Goal: Transaction & Acquisition: Purchase product/service

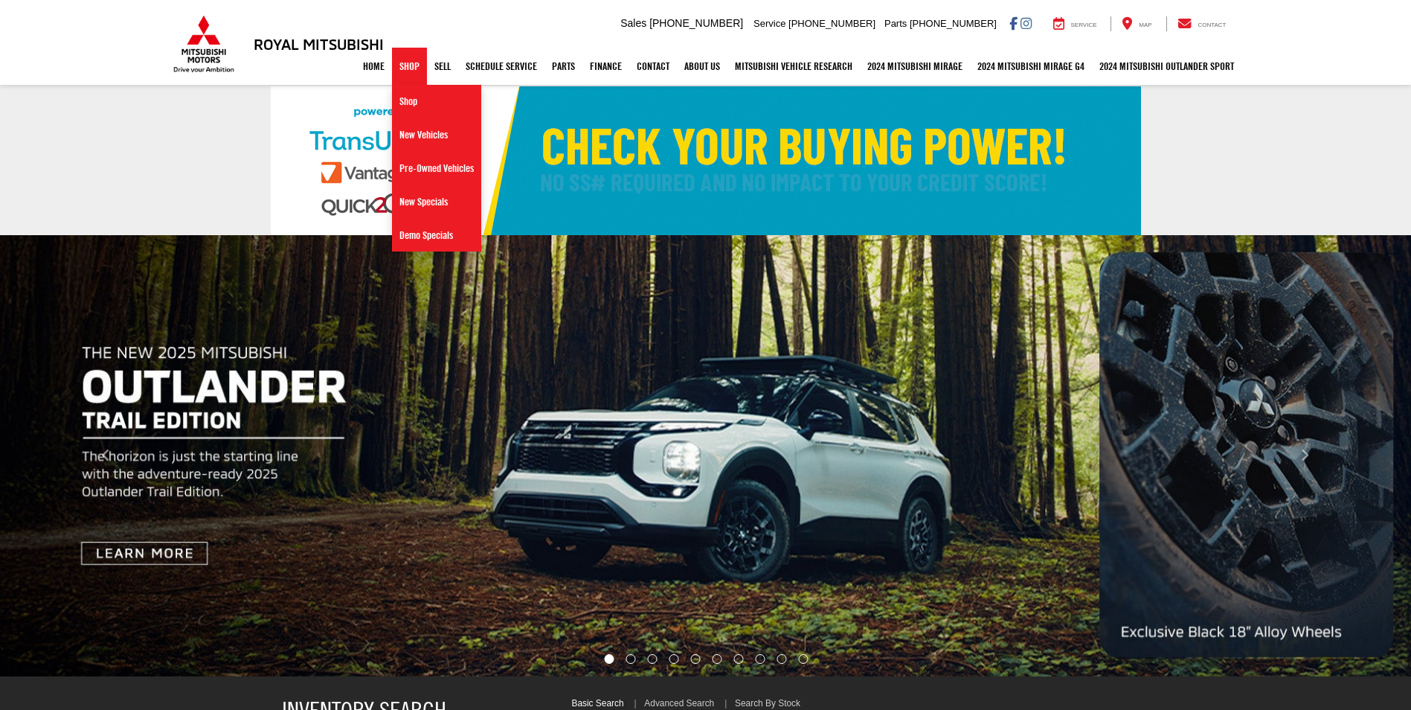
select select "Mitsubishi"
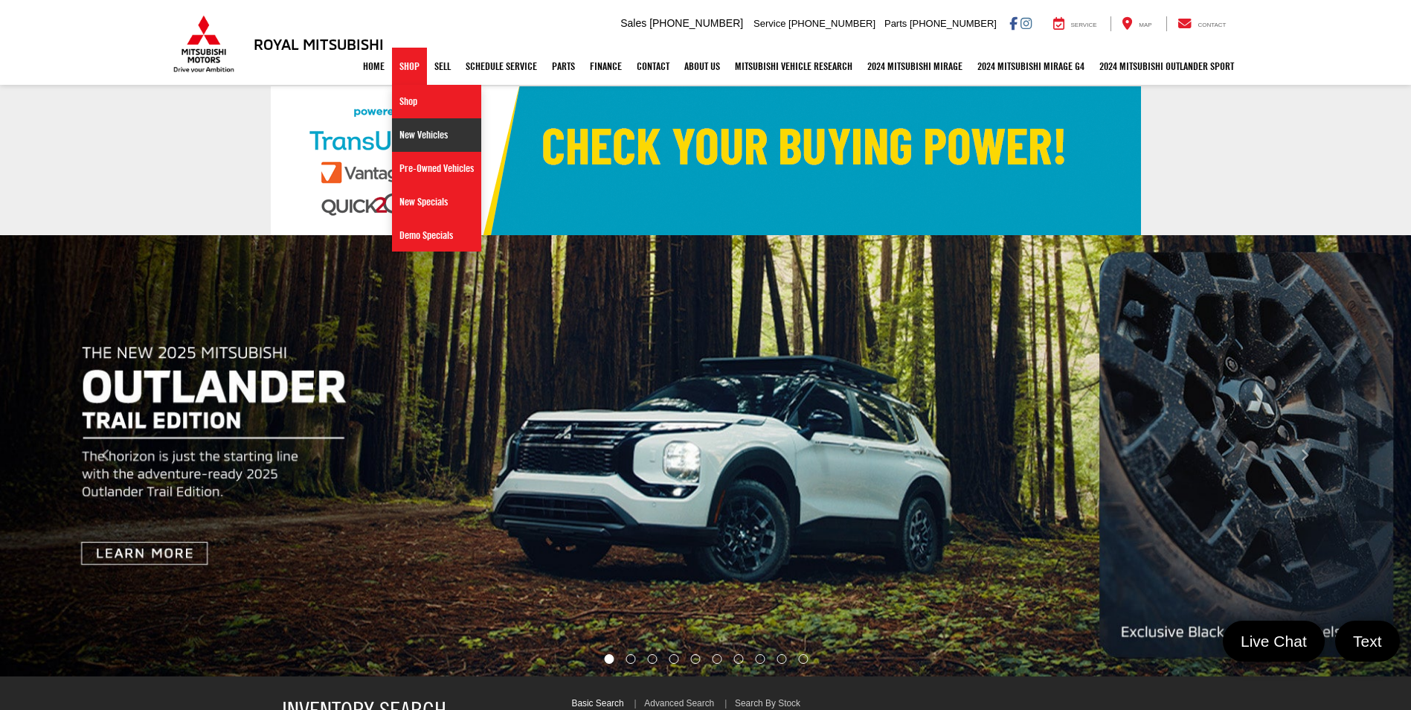
click at [430, 138] on link "New Vehicles" at bounding box center [436, 134] width 89 height 33
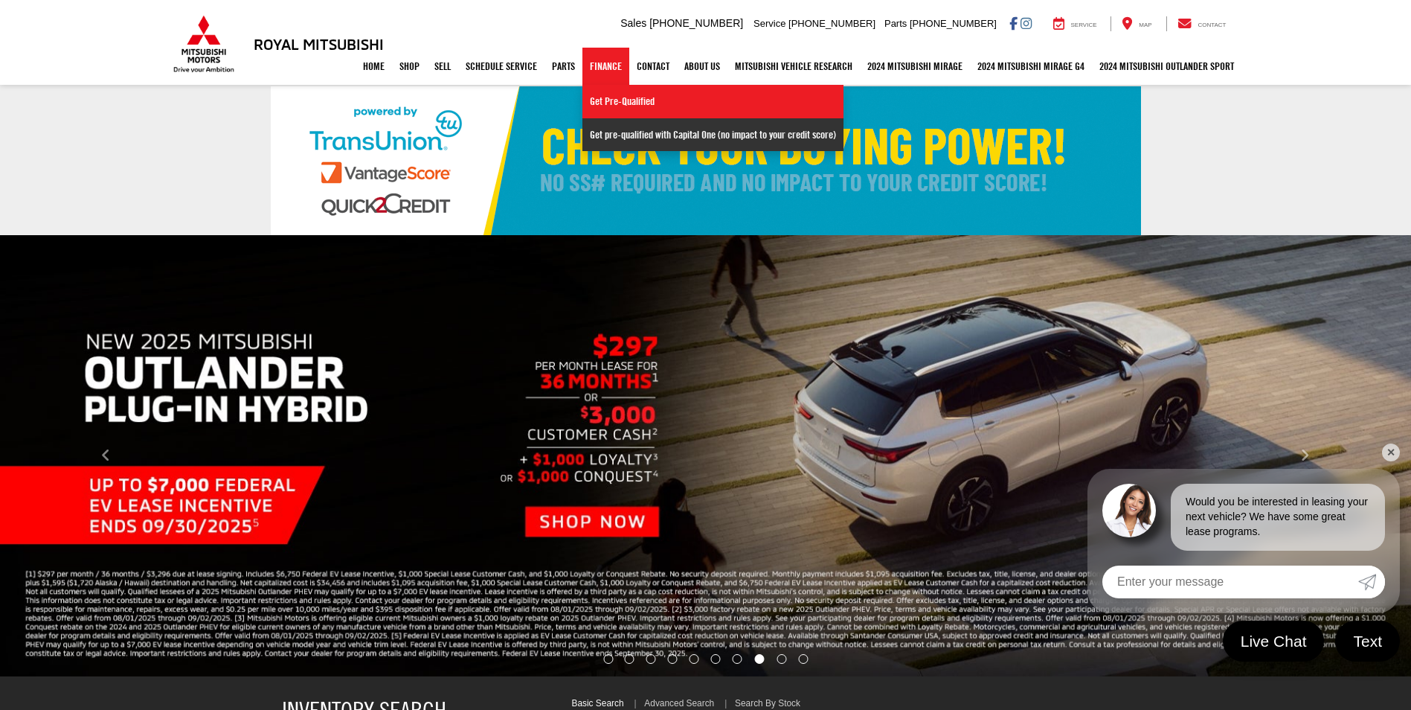
click at [626, 135] on link "Get pre-qualified with Capital One (no impact to your credit score)" at bounding box center [712, 134] width 261 height 33
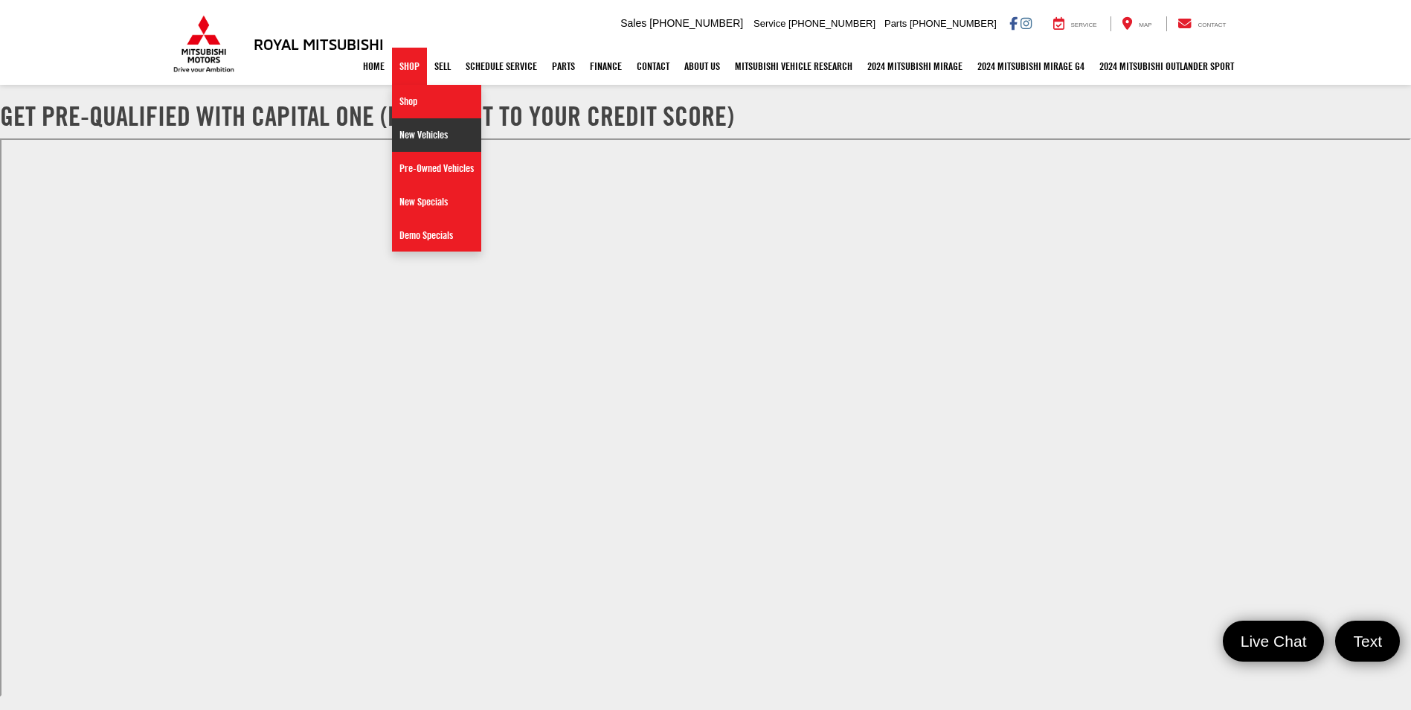
click at [408, 132] on link "New Vehicles" at bounding box center [436, 134] width 89 height 33
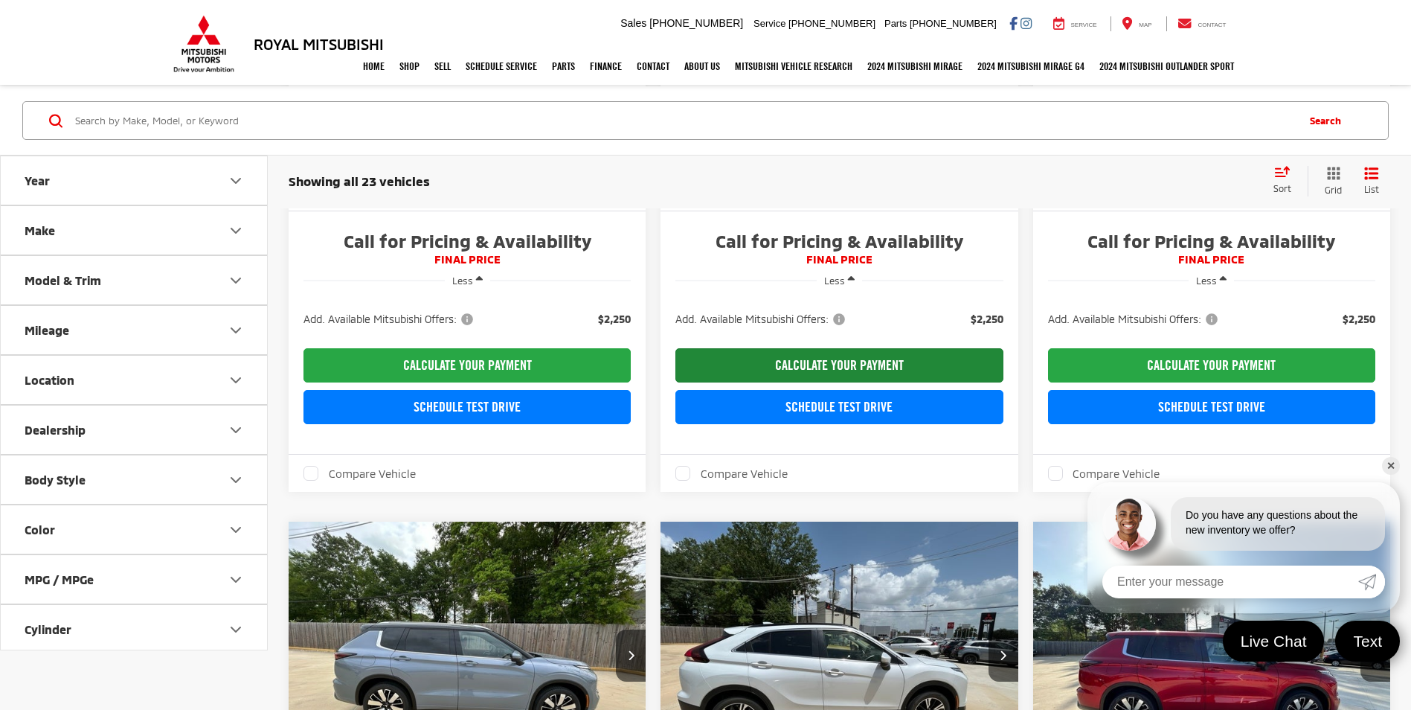
scroll to position [669, 0]
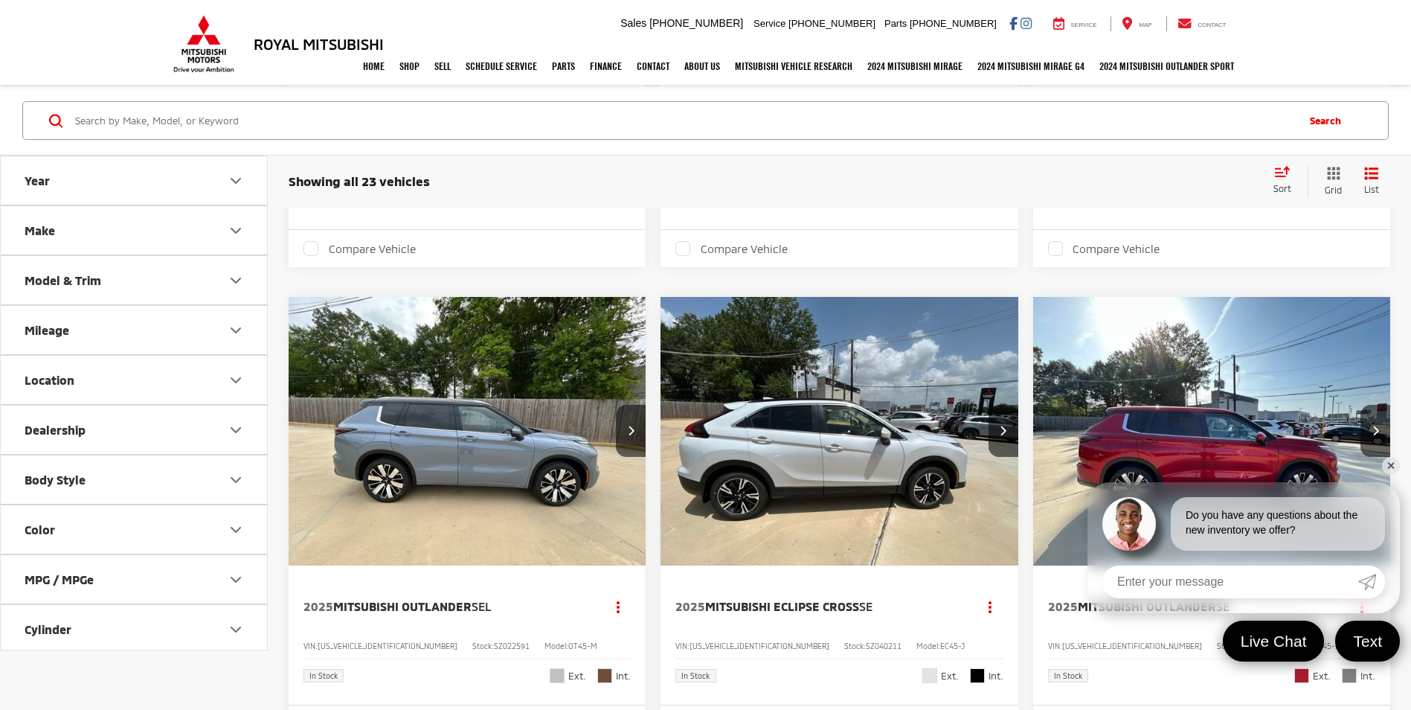
click at [872, 425] on img "2025 Mitsubishi Eclipse Cross SE 0" at bounding box center [839, 431] width 359 height 269
